Goal: Task Accomplishment & Management: Manage account settings

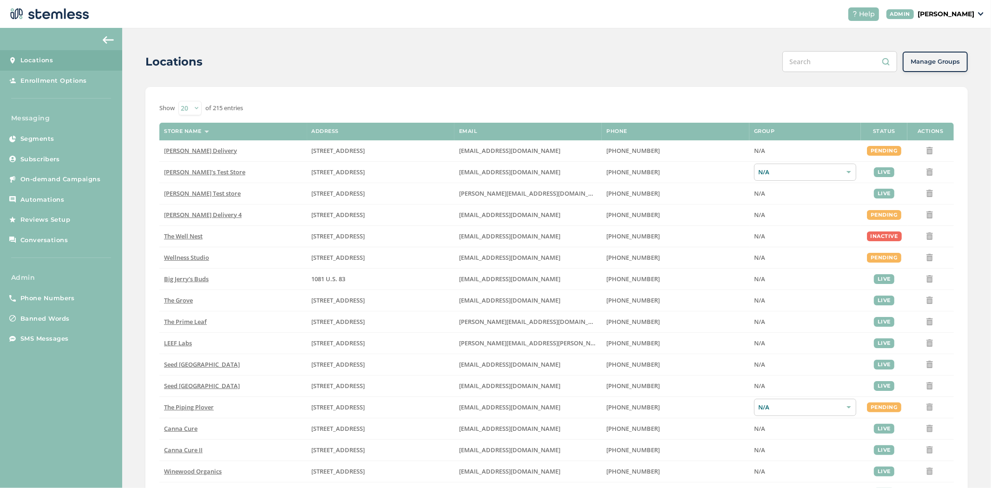
click at [955, 15] on p "[PERSON_NAME]" at bounding box center [946, 14] width 57 height 10
click at [953, 66] on span "Impersonate" at bounding box center [951, 66] width 46 height 9
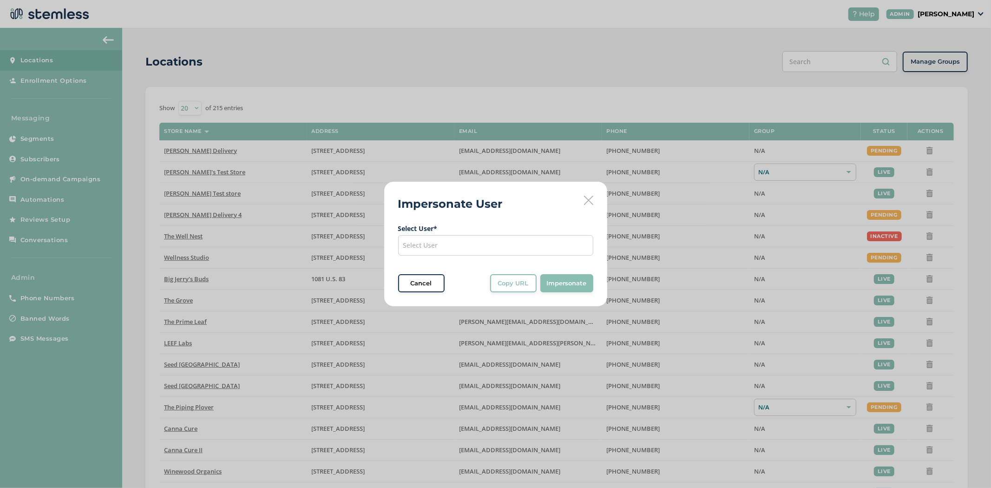
click at [493, 248] on div "Select User" at bounding box center [495, 245] width 195 height 20
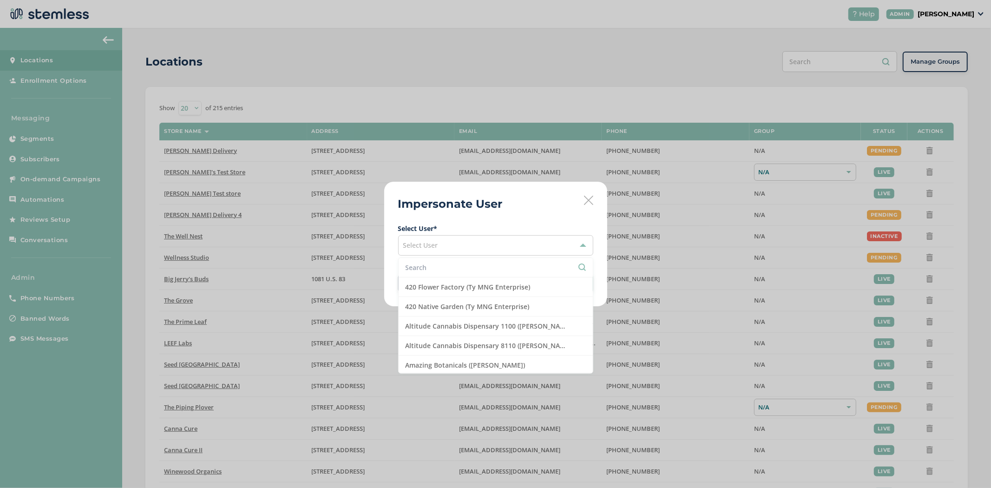
drag, startPoint x: 438, startPoint y: 268, endPoint x: 448, endPoint y: 237, distance: 32.3
click at [438, 268] on input "text" at bounding box center [496, 268] width 180 height 10
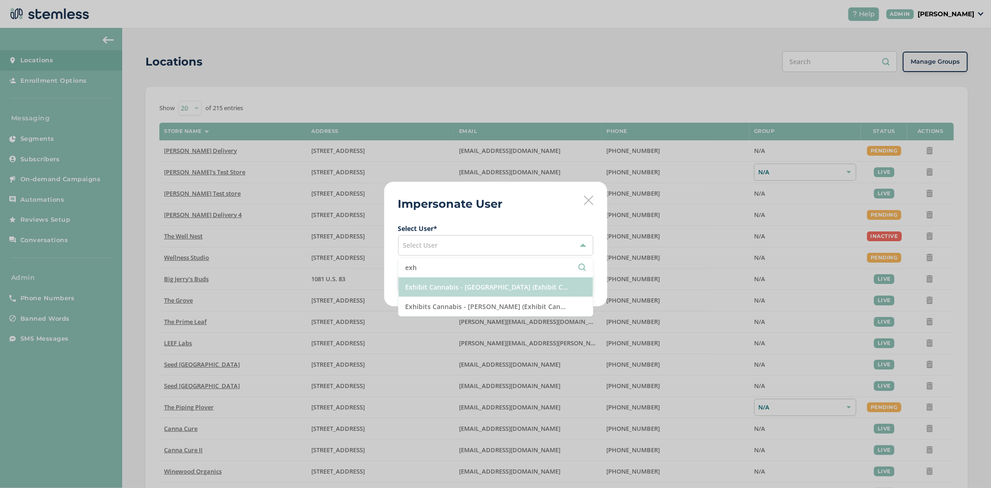
type input "exh"
click at [454, 296] on li "Exhibit Cannabis - [GEOGRAPHIC_DATA] (Exhibit Cannabis)" at bounding box center [496, 287] width 194 height 20
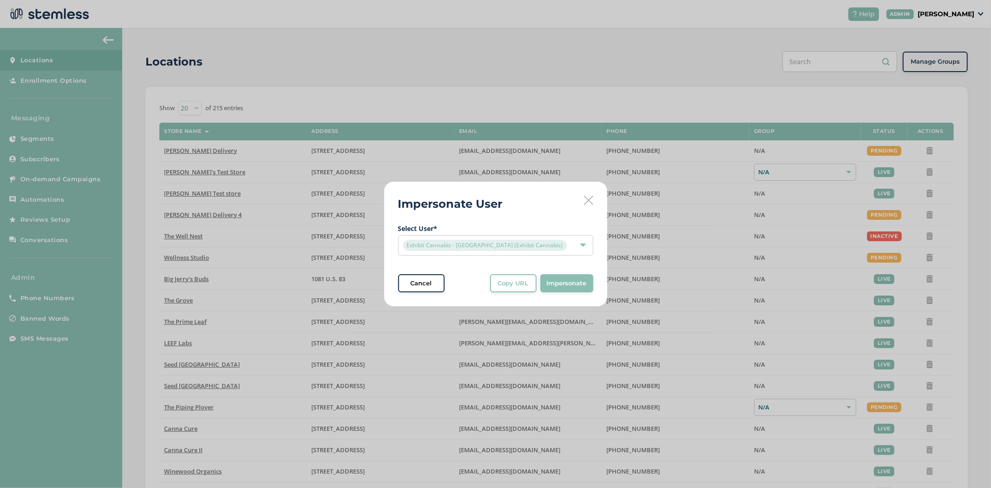
click at [551, 284] on span "Impersonate" at bounding box center [567, 283] width 40 height 9
